Goal: Information Seeking & Learning: Learn about a topic

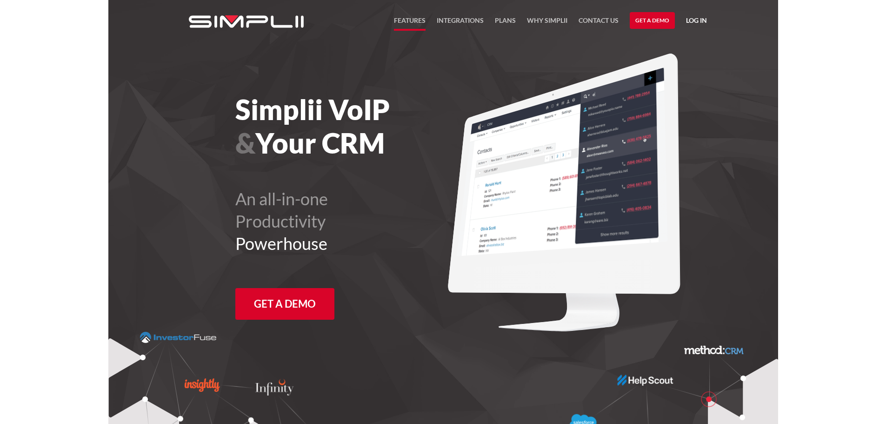
click at [404, 19] on link "FEATURES" at bounding box center [410, 23] width 32 height 16
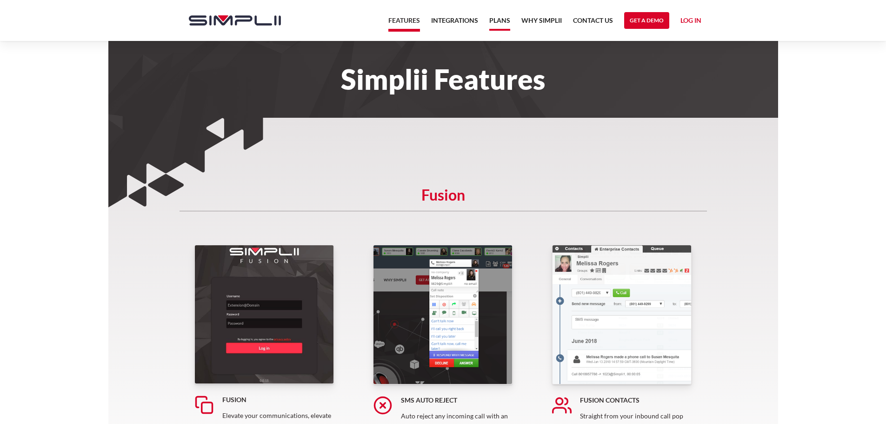
click at [500, 21] on link "Plans" at bounding box center [499, 23] width 21 height 16
